Goal: Check status

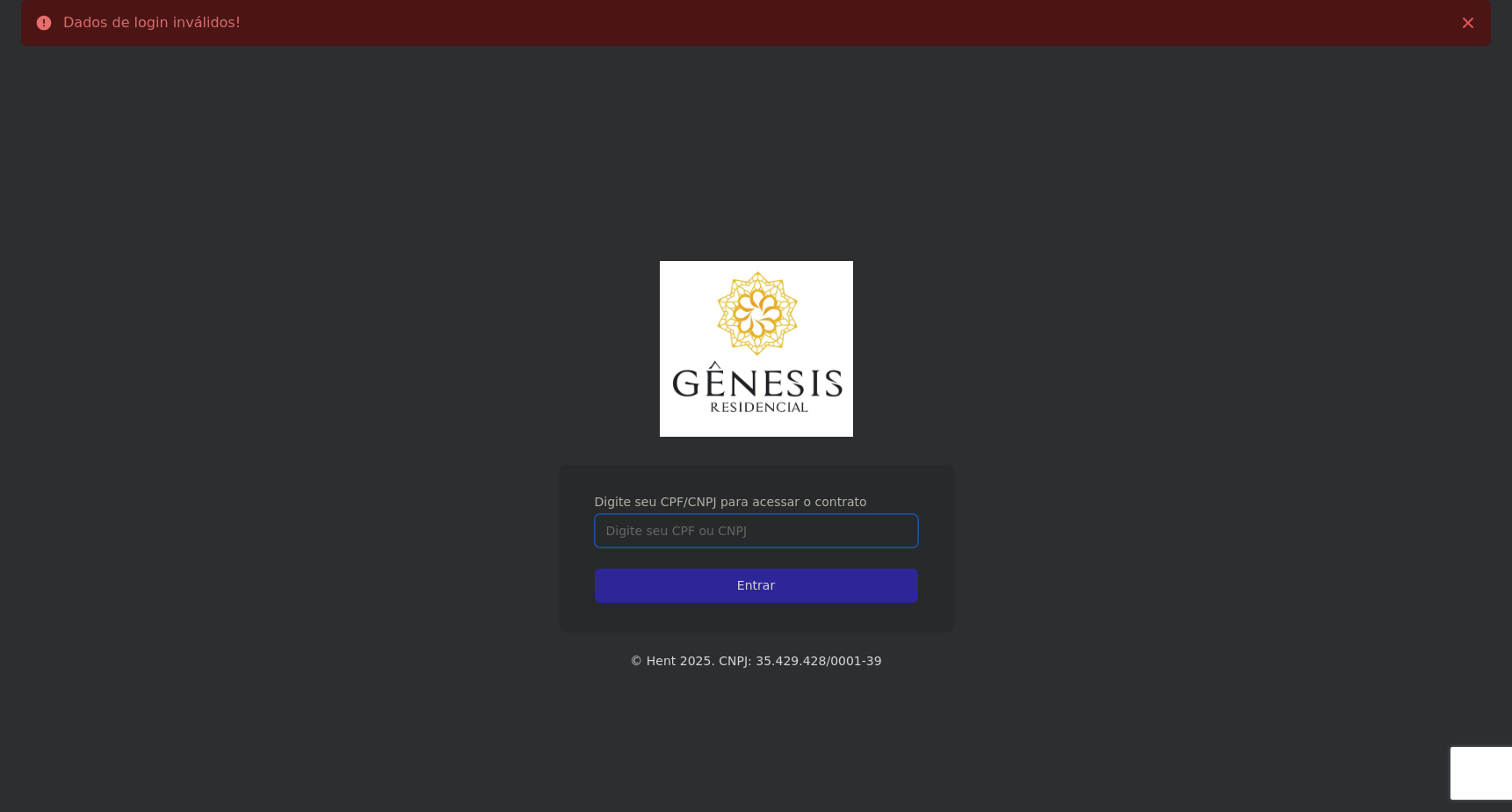
click at [846, 533] on input "Digite seu CPF/CNPJ para acessar o contrato" at bounding box center [756, 531] width 323 height 33
type input "44319529855"
click at [595, 568] on input "Entrar" at bounding box center [756, 586] width 323 height 34
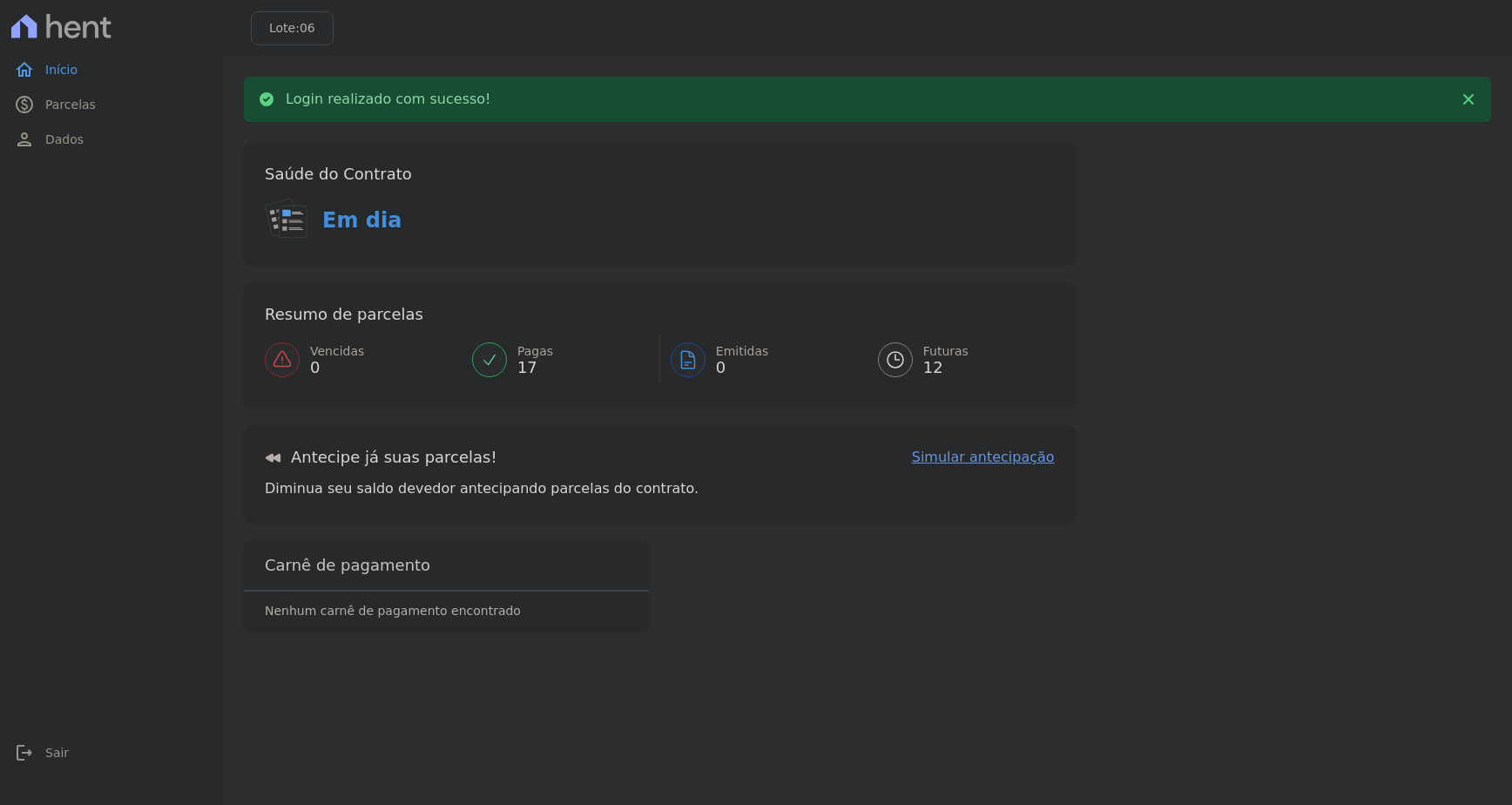
click at [943, 352] on span "Futuras" at bounding box center [945, 352] width 46 height 18
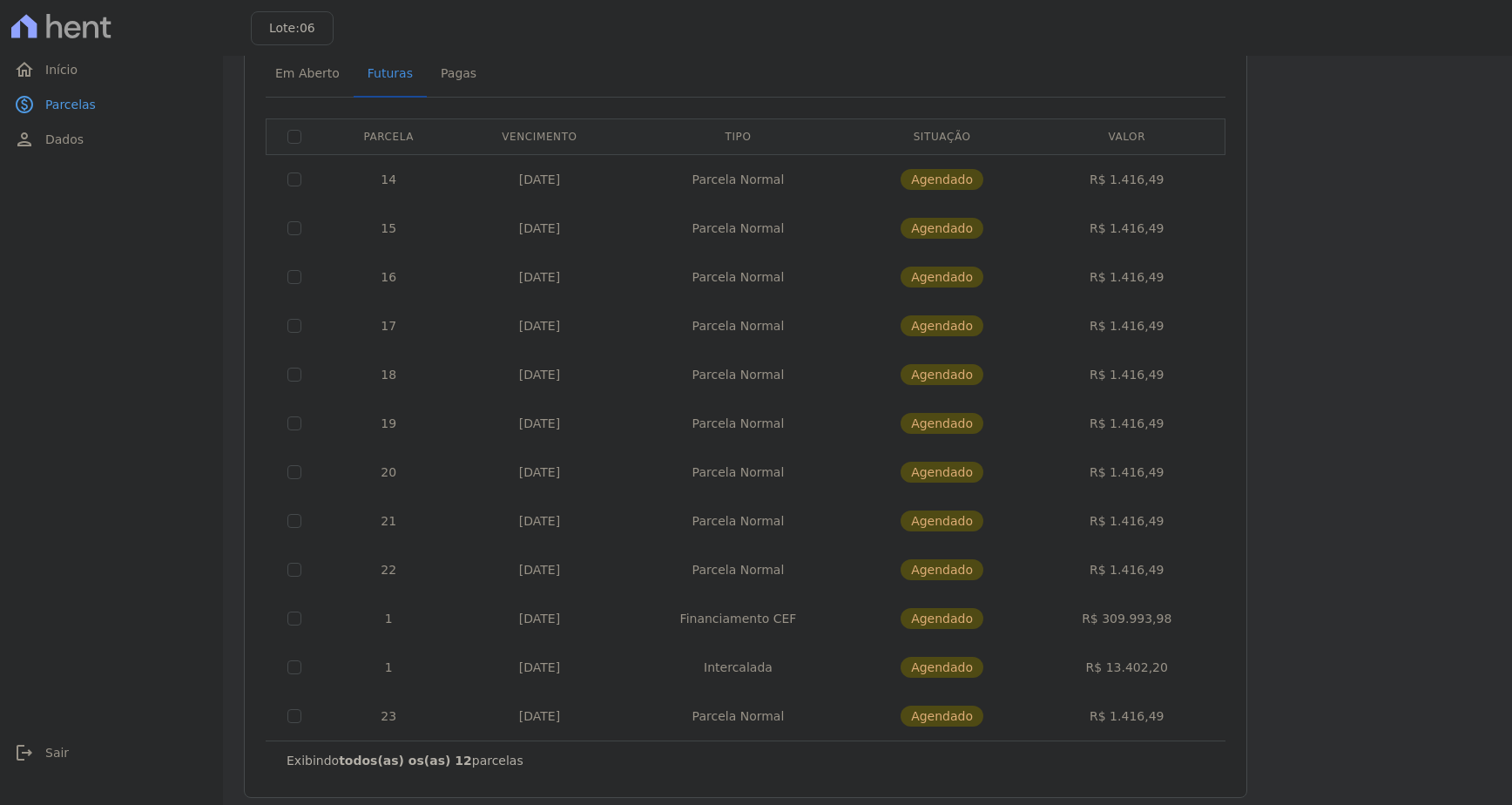
scroll to position [87, 0]
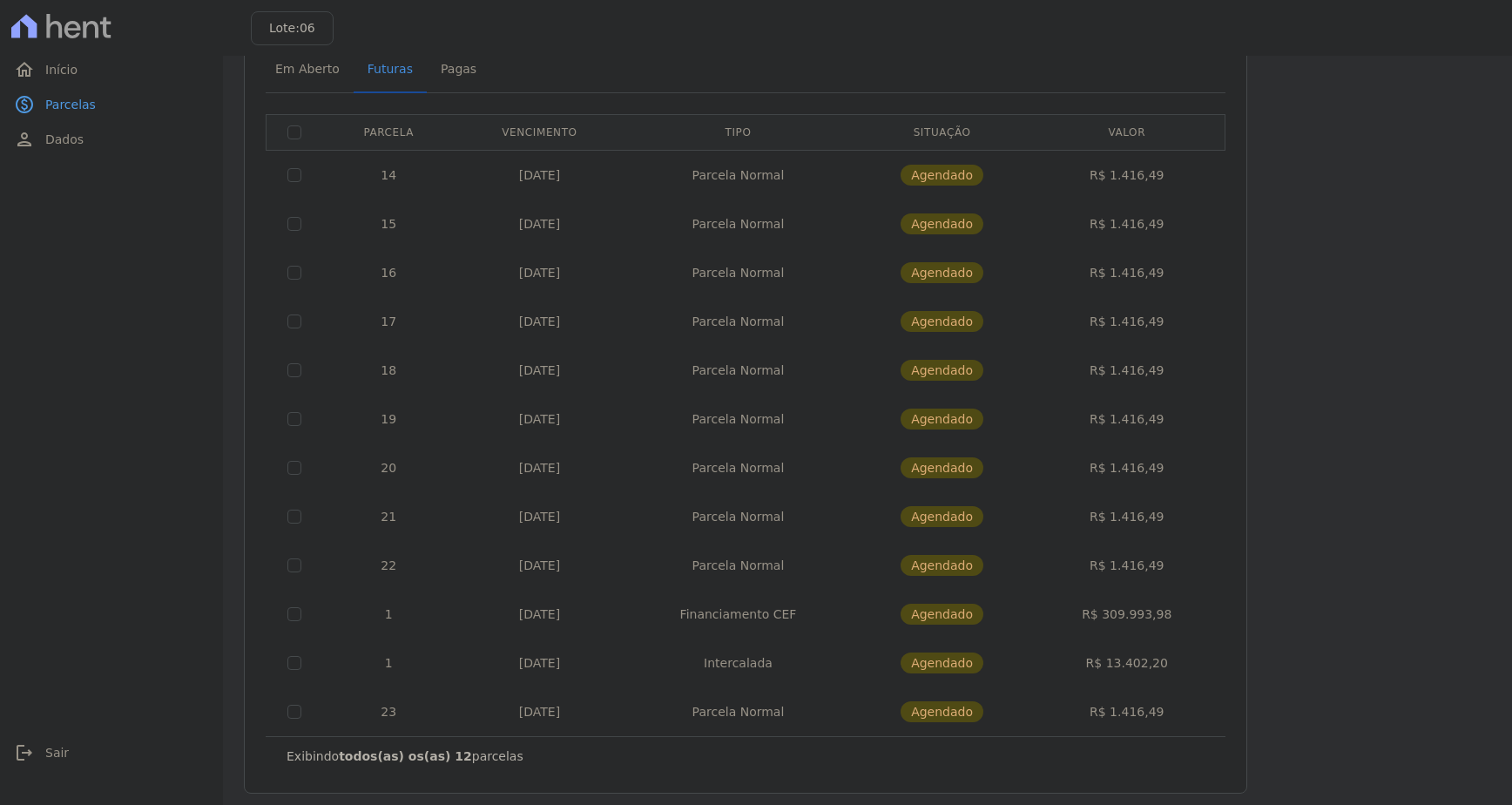
drag, startPoint x: 1176, startPoint y: 708, endPoint x: 1087, endPoint y: 708, distance: 89.0
click at [1087, 708] on td "R$ 1.416,49" at bounding box center [1127, 712] width 190 height 49
drag, startPoint x: 1087, startPoint y: 708, endPoint x: 1291, endPoint y: 551, distance: 257.4
click at [1291, 551] on div "Listagem de parcelas Baixar PDF Extrato de Parcelas Em [GEOGRAPHIC_DATA] Futura…" at bounding box center [867, 391] width 1247 height 804
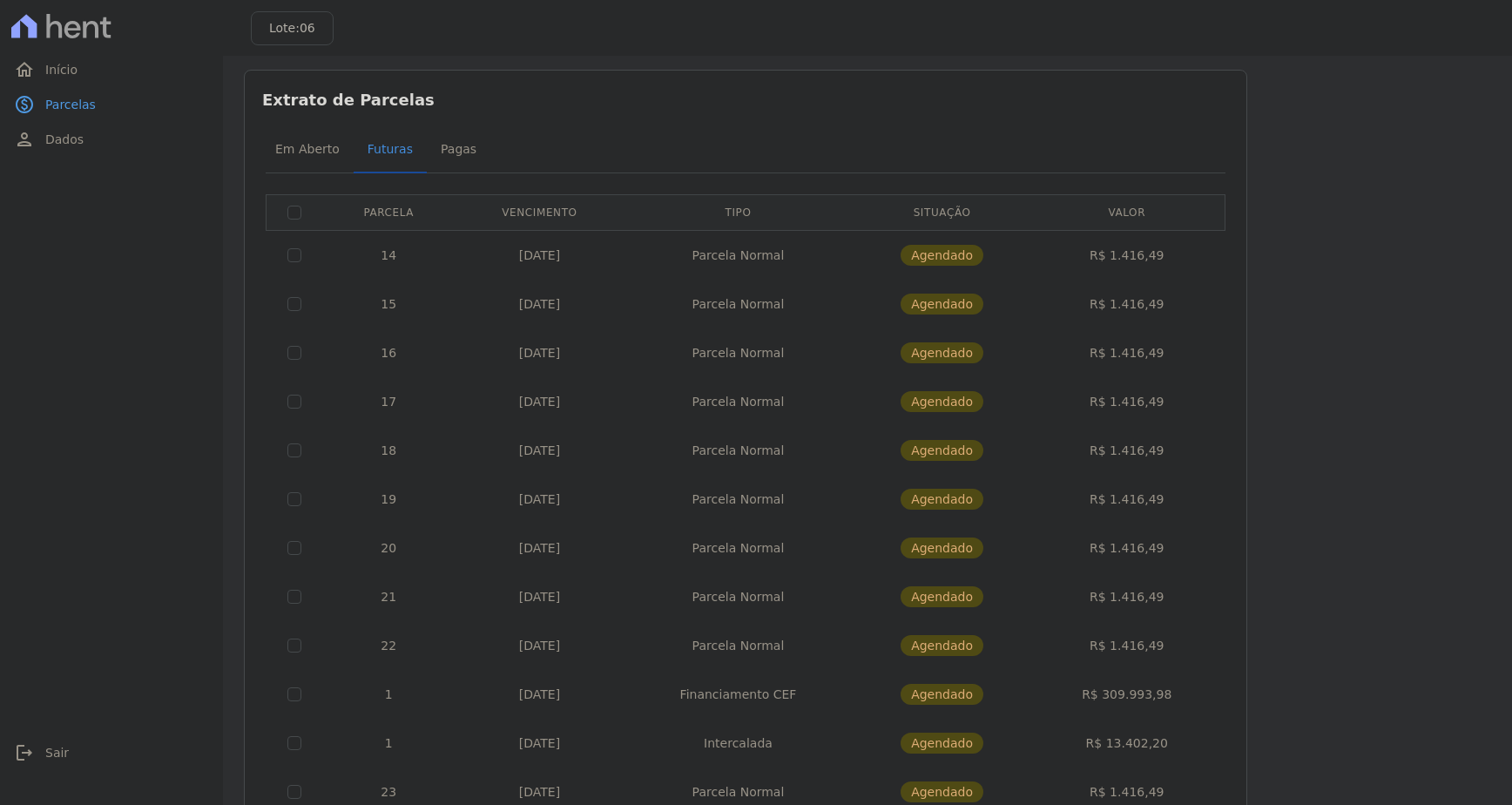
scroll to position [0, 0]
